Goal: Navigation & Orientation: Understand site structure

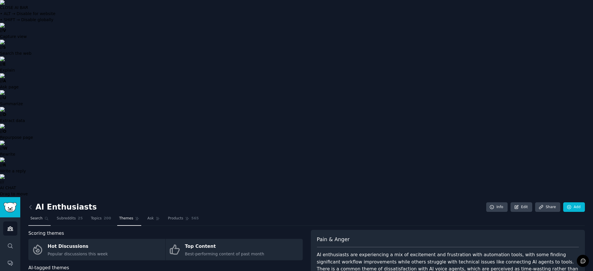
click at [36, 216] on span "Search" at bounding box center [36, 218] width 12 height 5
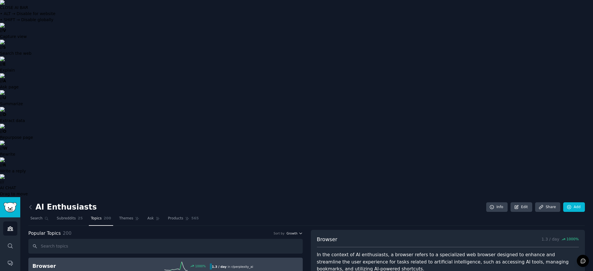
click at [299, 231] on icon "button" at bounding box center [301, 233] width 4 height 4
click at [186, 216] on icon at bounding box center [187, 217] width 3 height 3
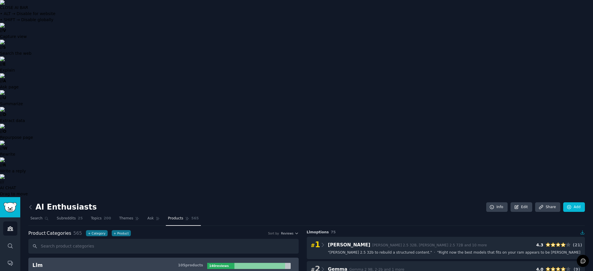
click at [83, 238] on input "text" at bounding box center [163, 245] width 270 height 15
click at [92, 230] on button "+ Category" at bounding box center [96, 233] width 21 height 6
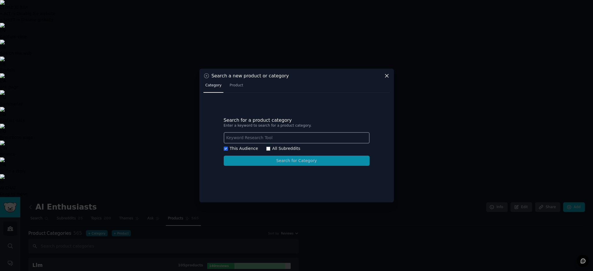
click at [389, 78] on icon at bounding box center [387, 76] width 6 height 6
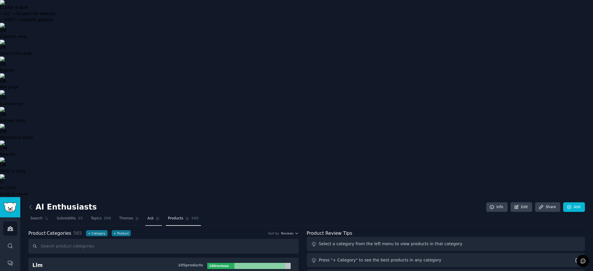
click at [148, 214] on link "Ask" at bounding box center [153, 220] width 16 height 12
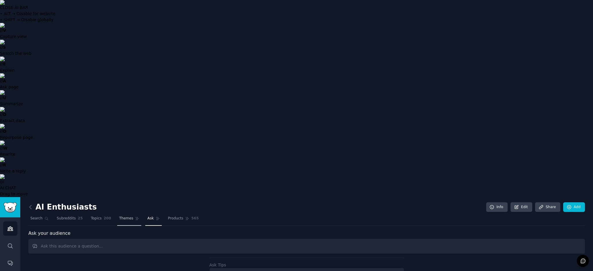
click at [128, 216] on span "Themes" at bounding box center [126, 218] width 14 height 5
